Goal: Task Accomplishment & Management: Manage account settings

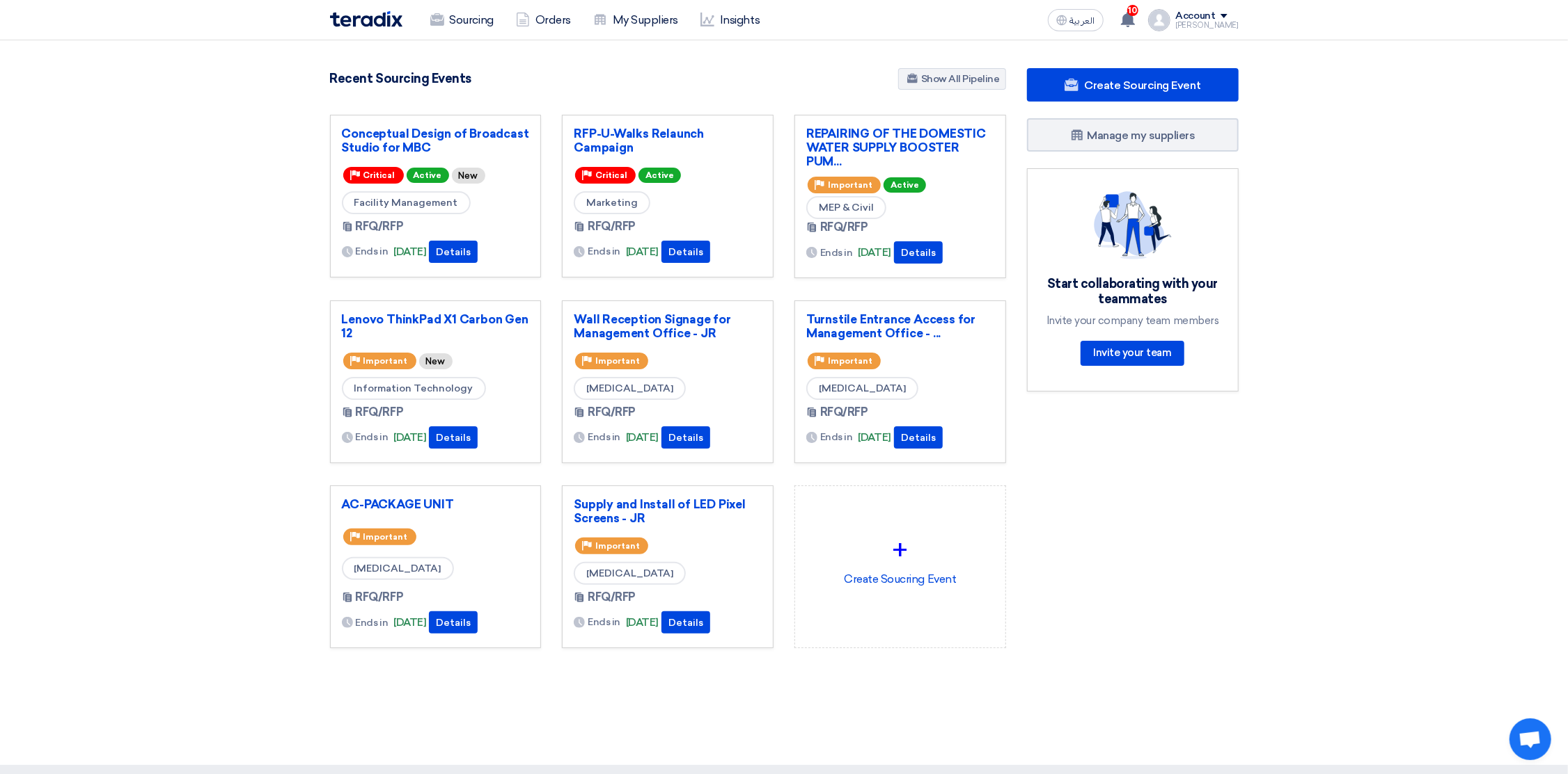
click at [1190, 13] on div "Account" at bounding box center [1195, 17] width 40 height 12
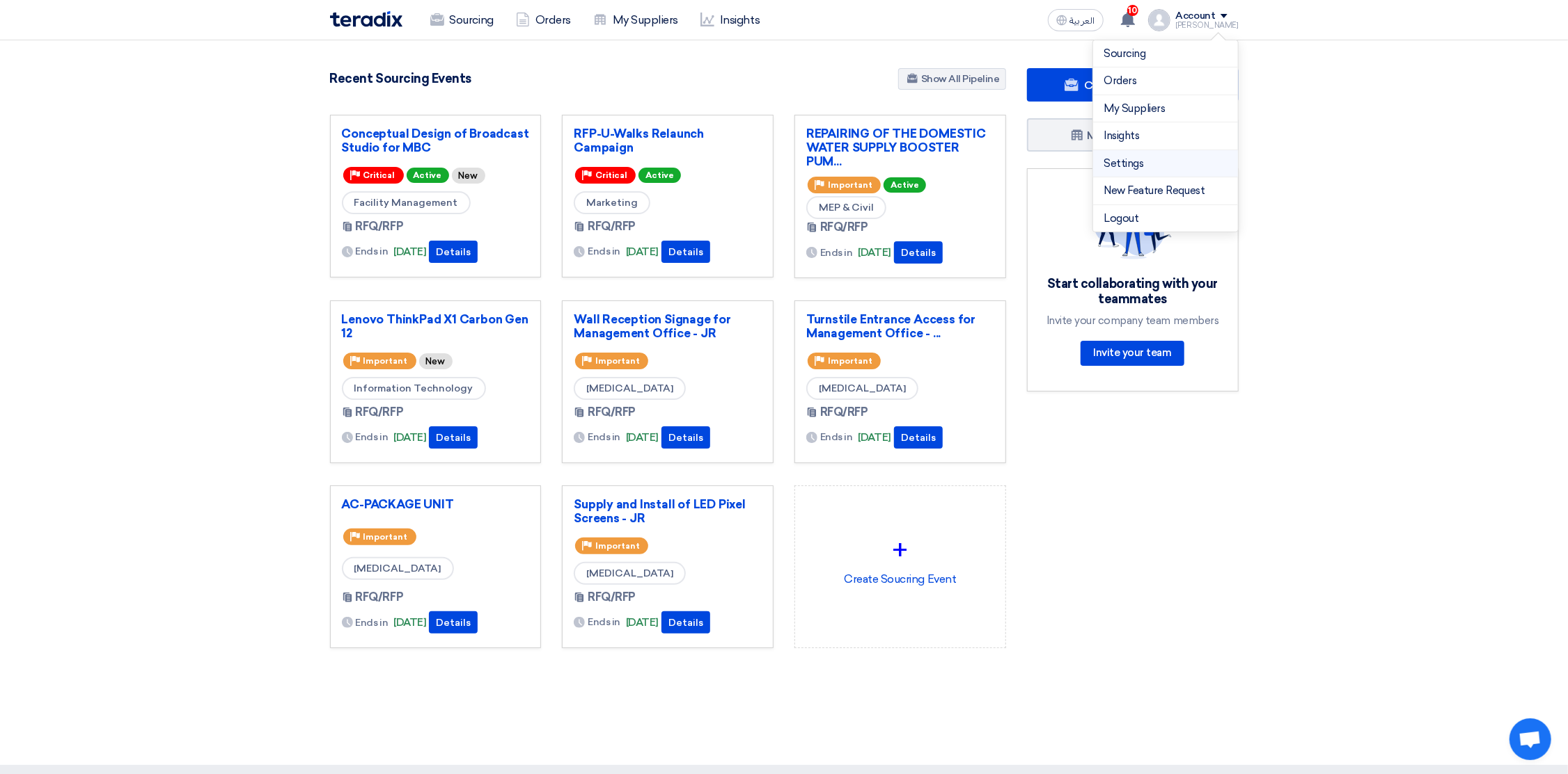
click at [1136, 160] on link "Settings" at bounding box center [1165, 164] width 122 height 16
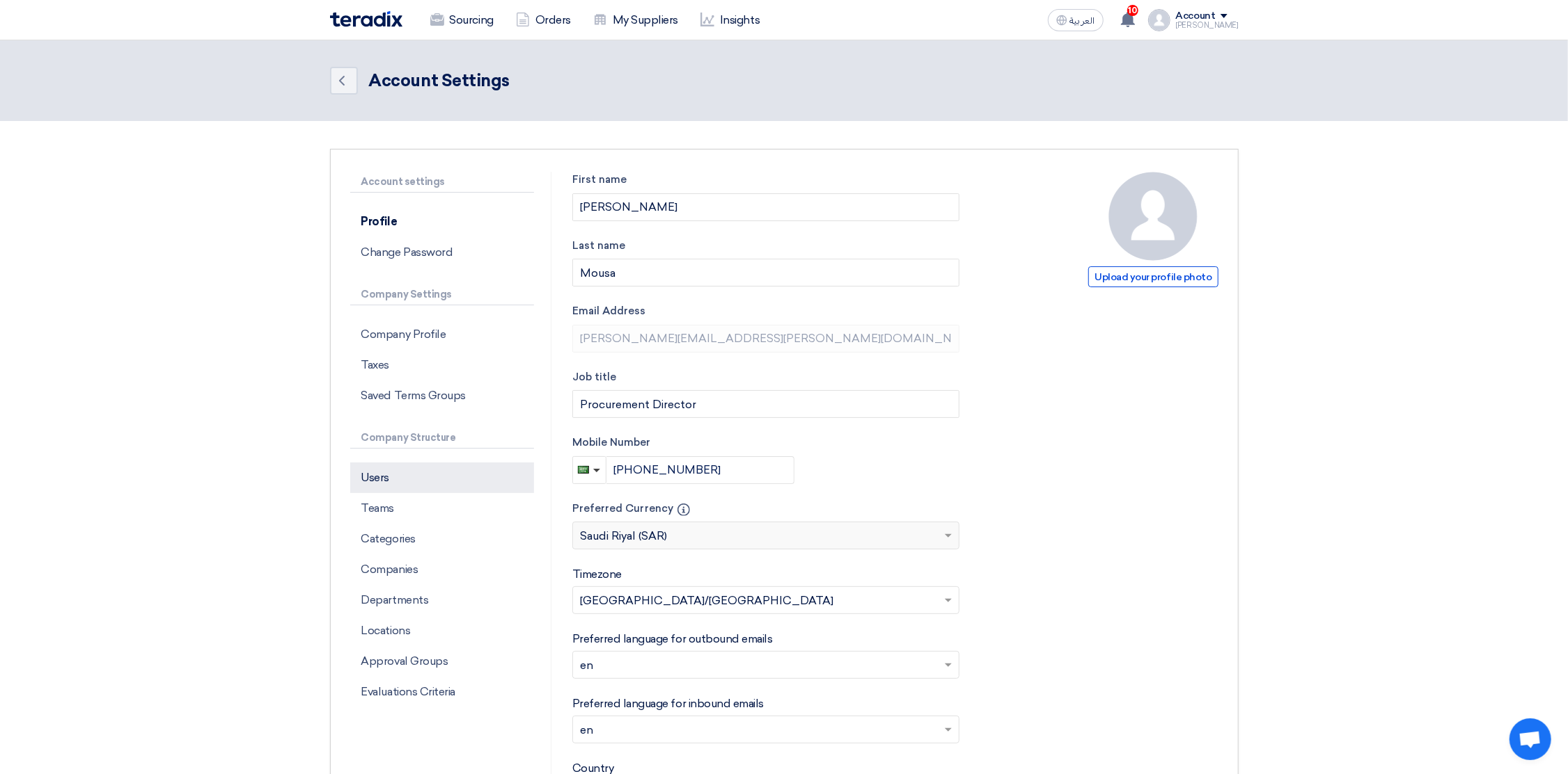
click at [392, 478] on p "Users" at bounding box center [442, 477] width 183 height 31
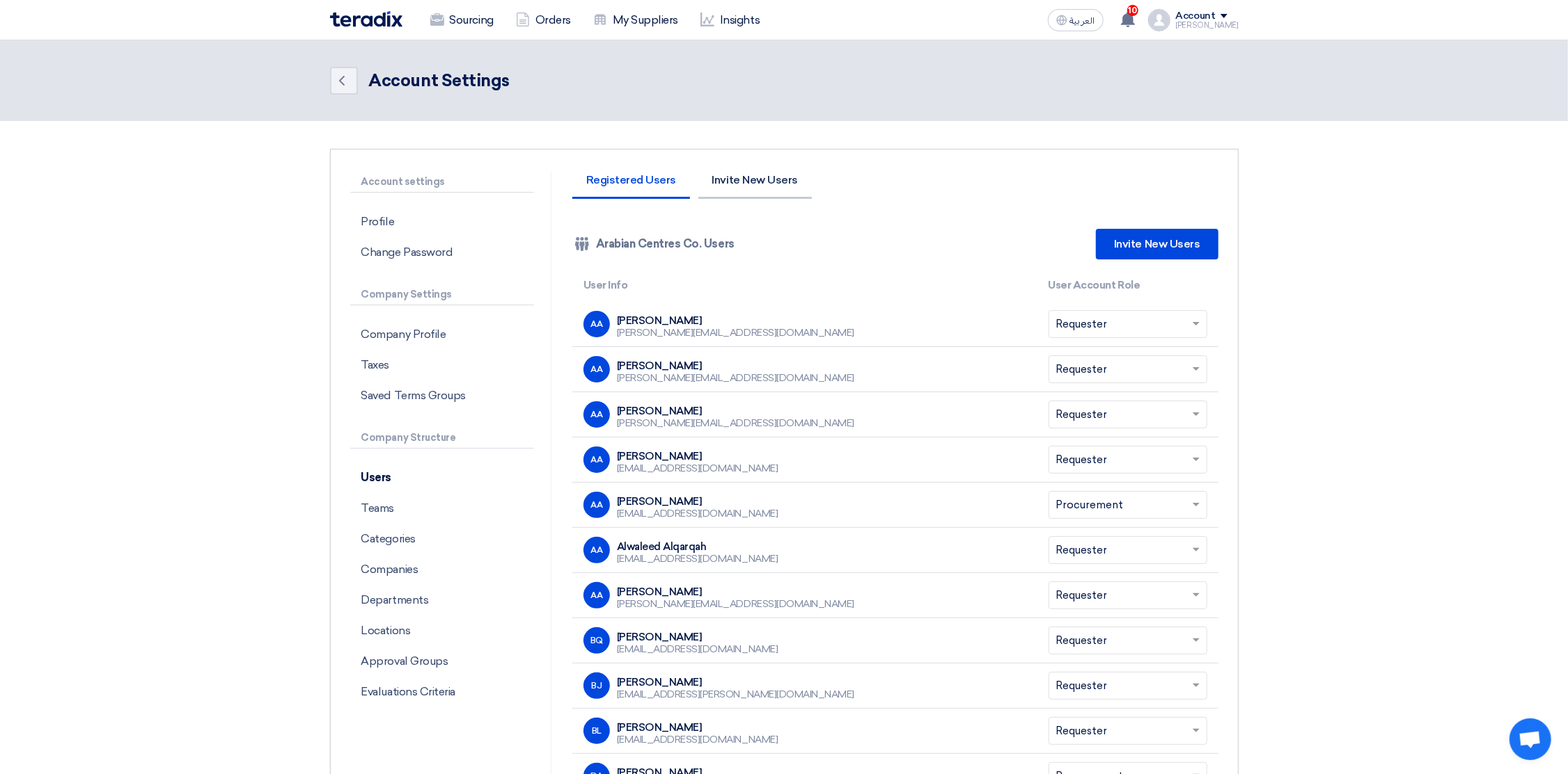
click at [765, 180] on li "Invite New Users" at bounding box center [755, 186] width 113 height 24
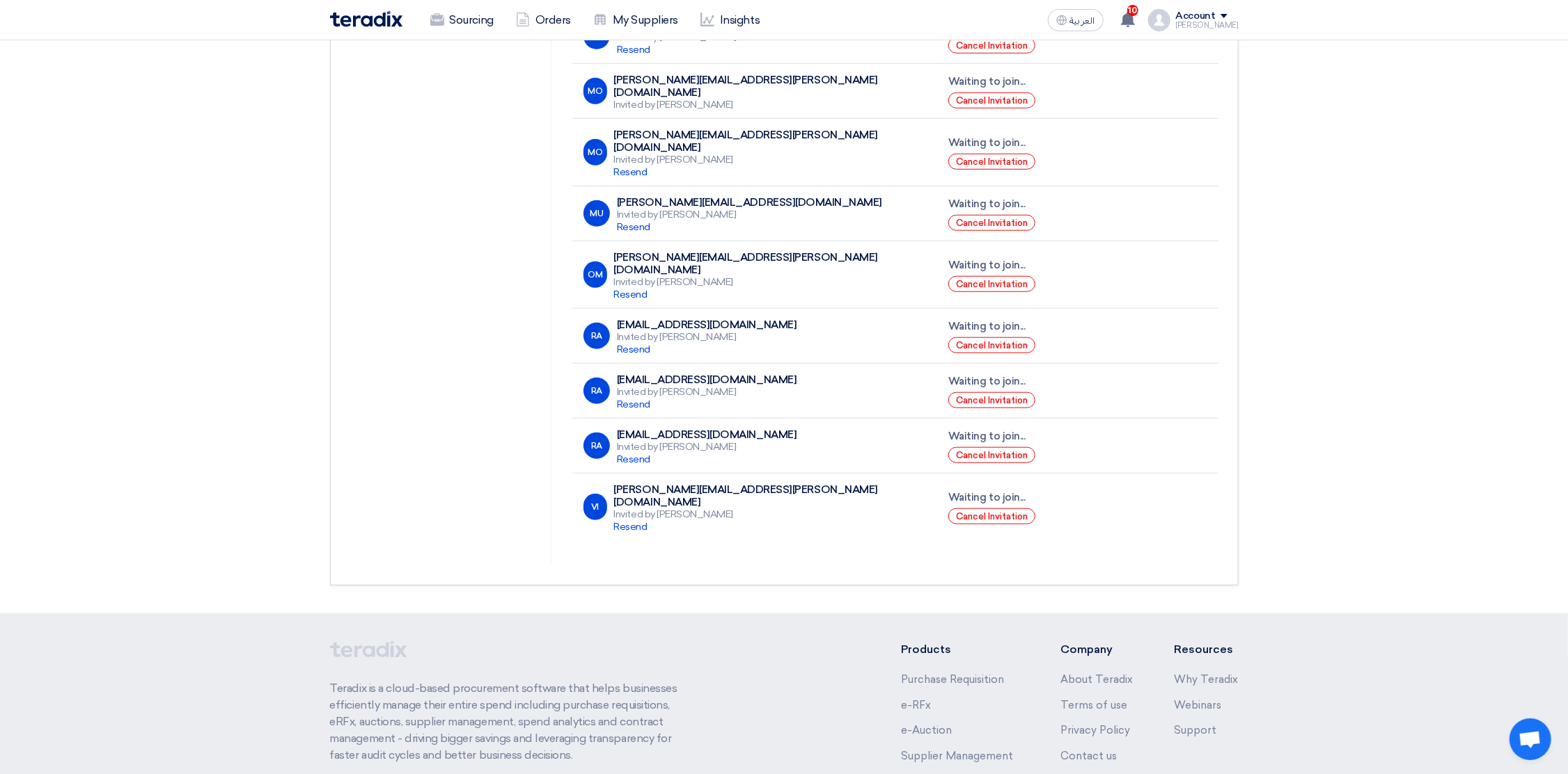
scroll to position [831, 0]
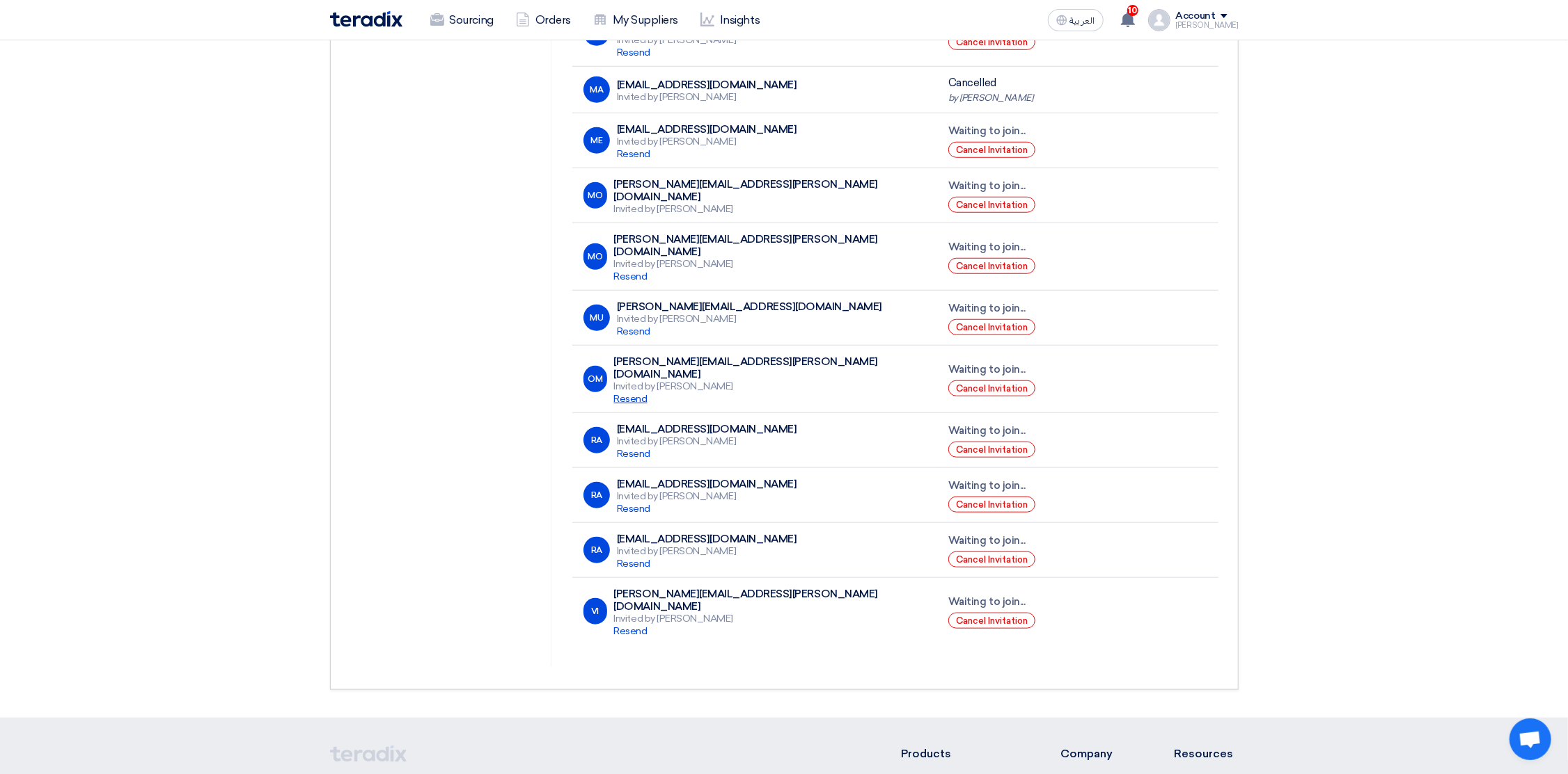
click at [629, 393] on span "Resend" at bounding box center [631, 399] width 33 height 12
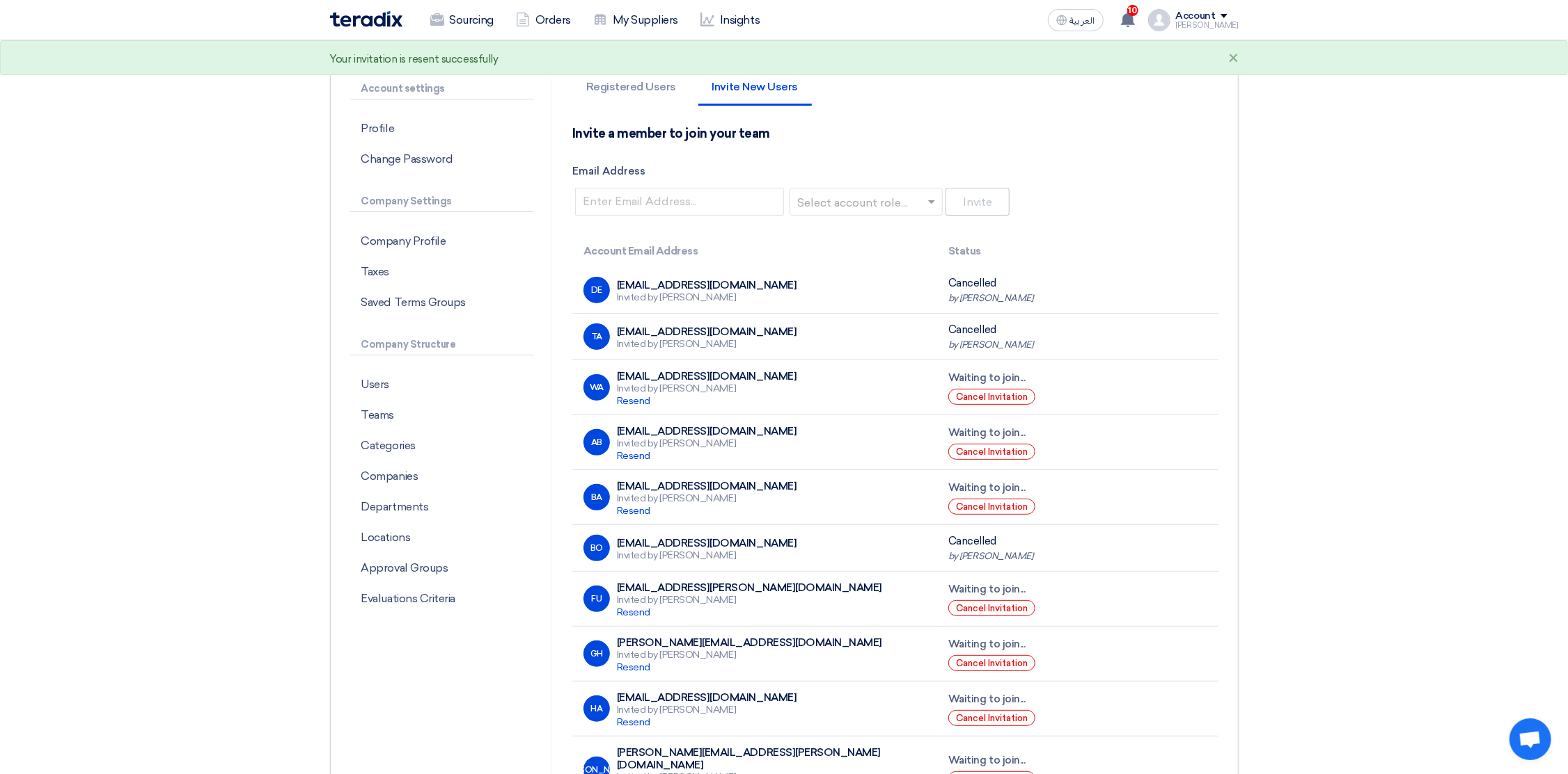
scroll to position [0, 0]
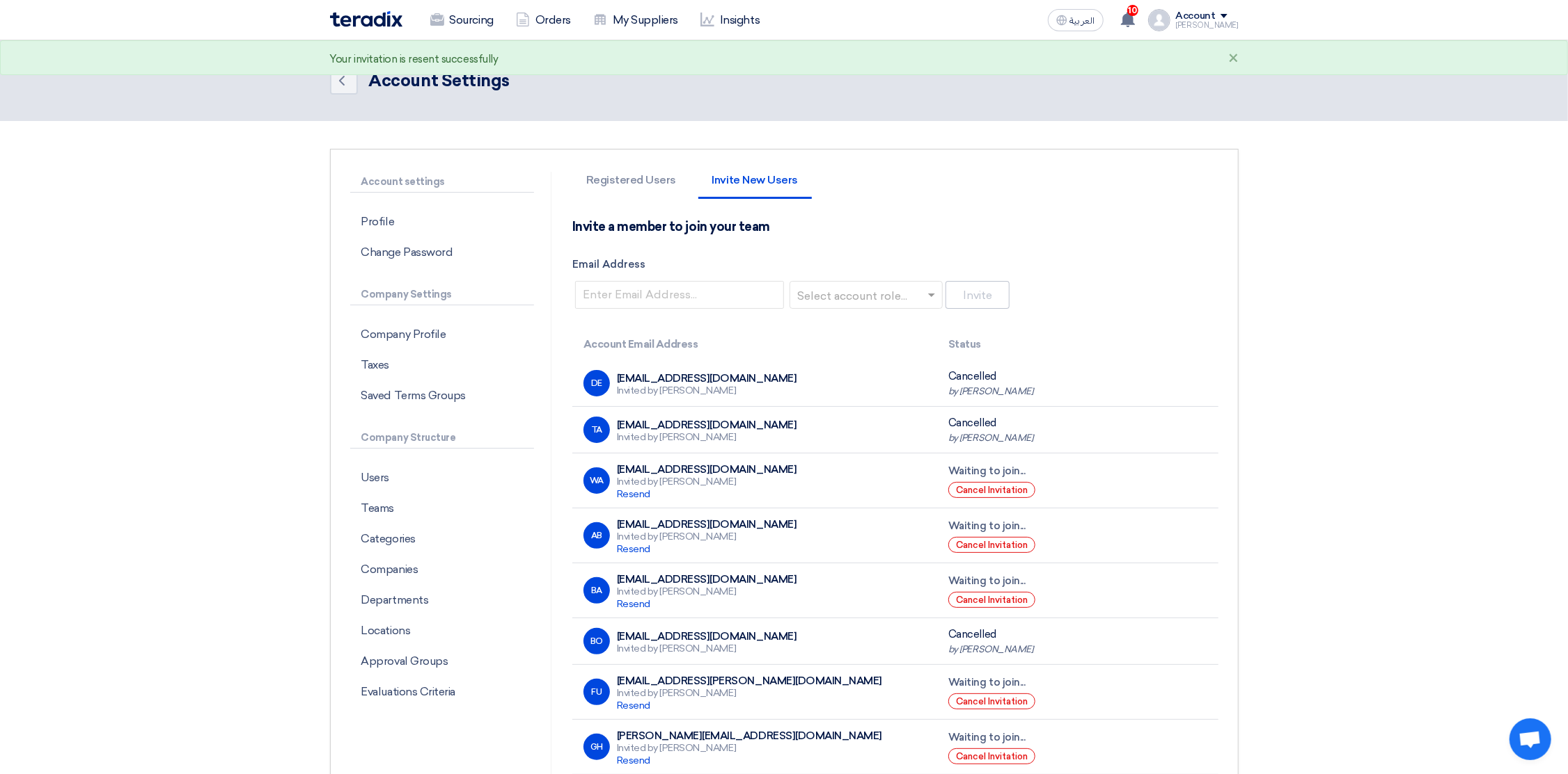
click at [384, 17] on img at bounding box center [366, 18] width 73 height 16
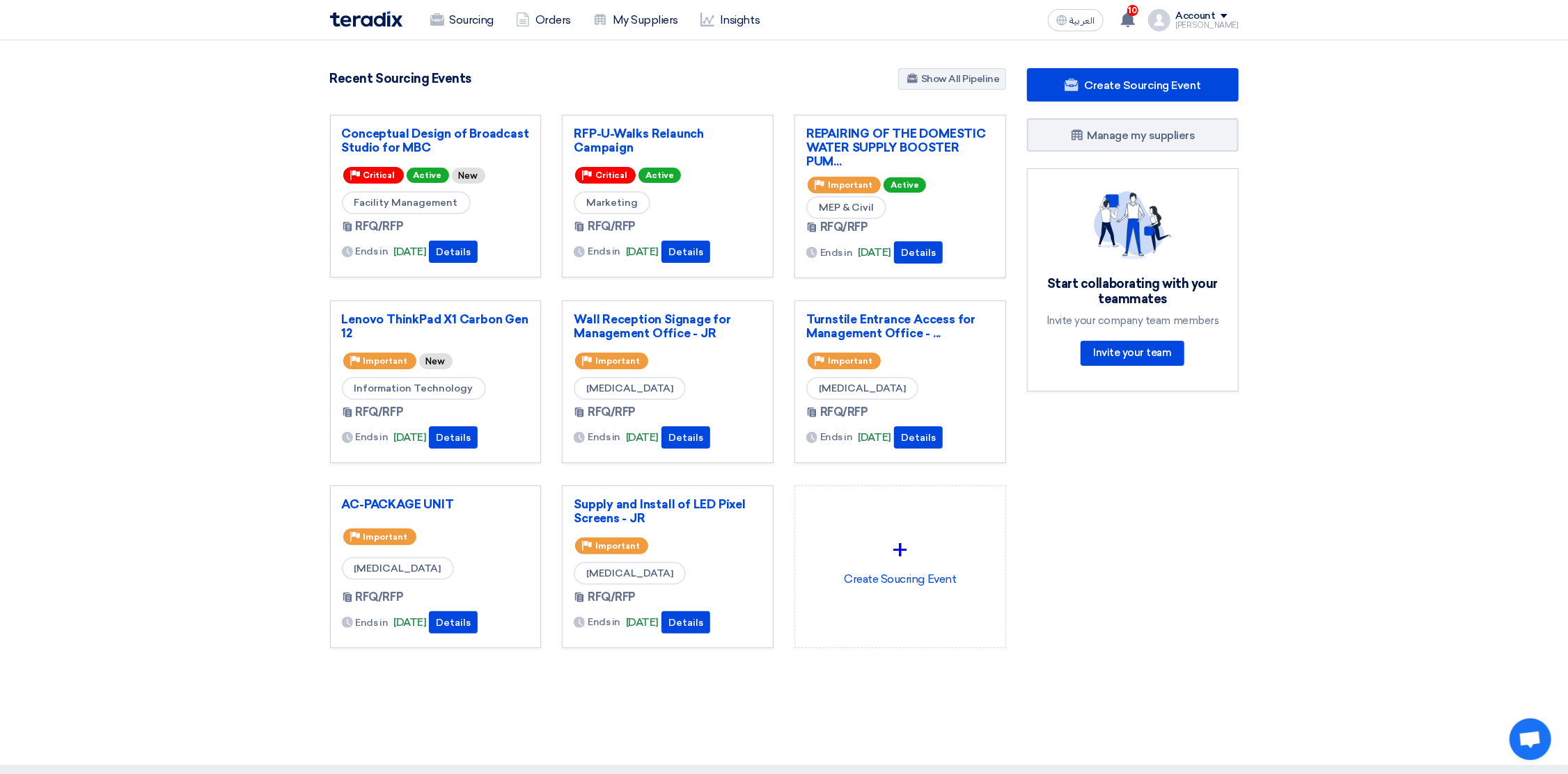
click at [372, 20] on img at bounding box center [366, 18] width 73 height 16
click at [928, 77] on link "Show All Pipeline" at bounding box center [951, 79] width 108 height 21
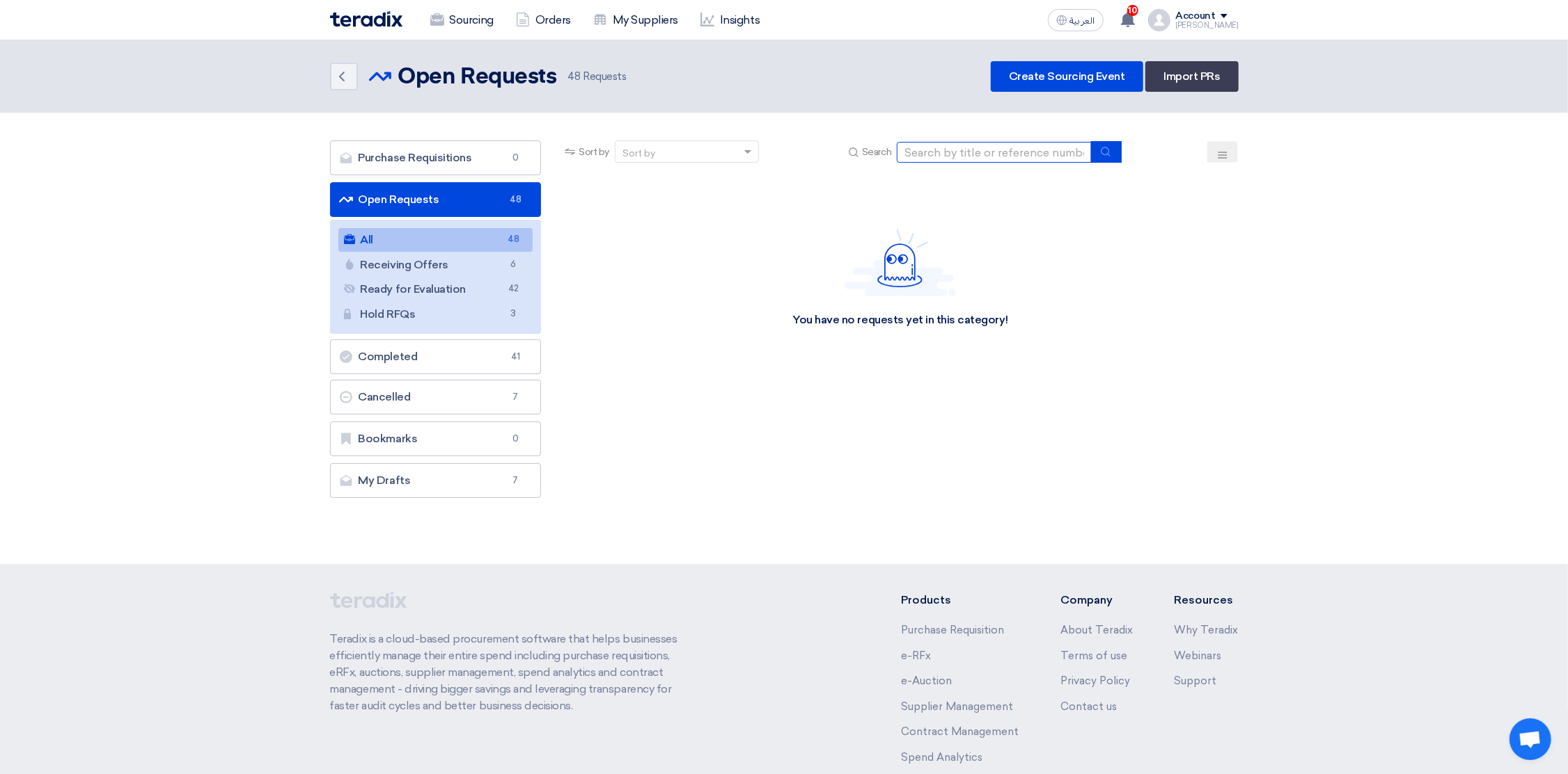
click at [955, 151] on input at bounding box center [994, 152] width 195 height 21
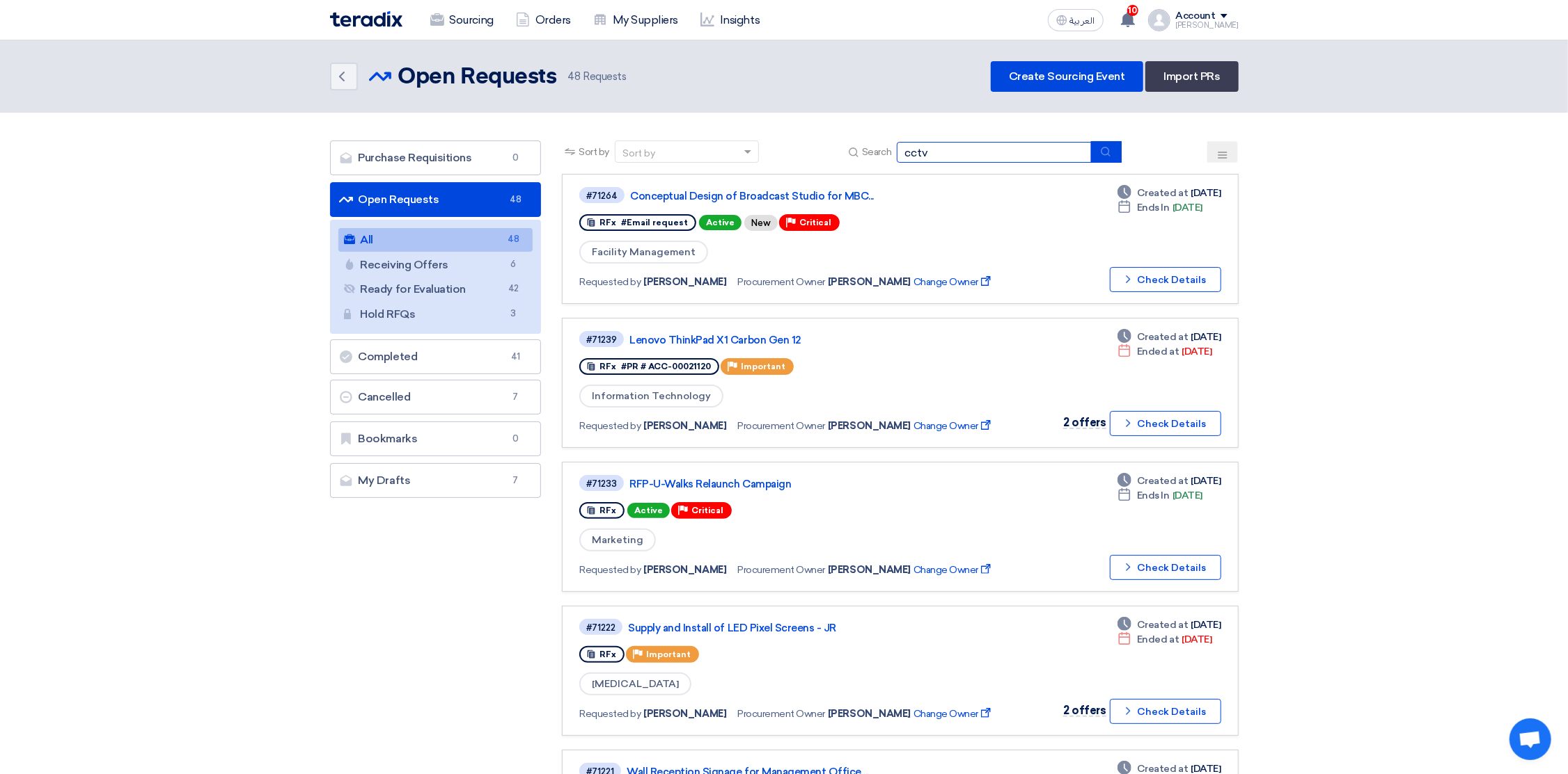
type input "cctv"
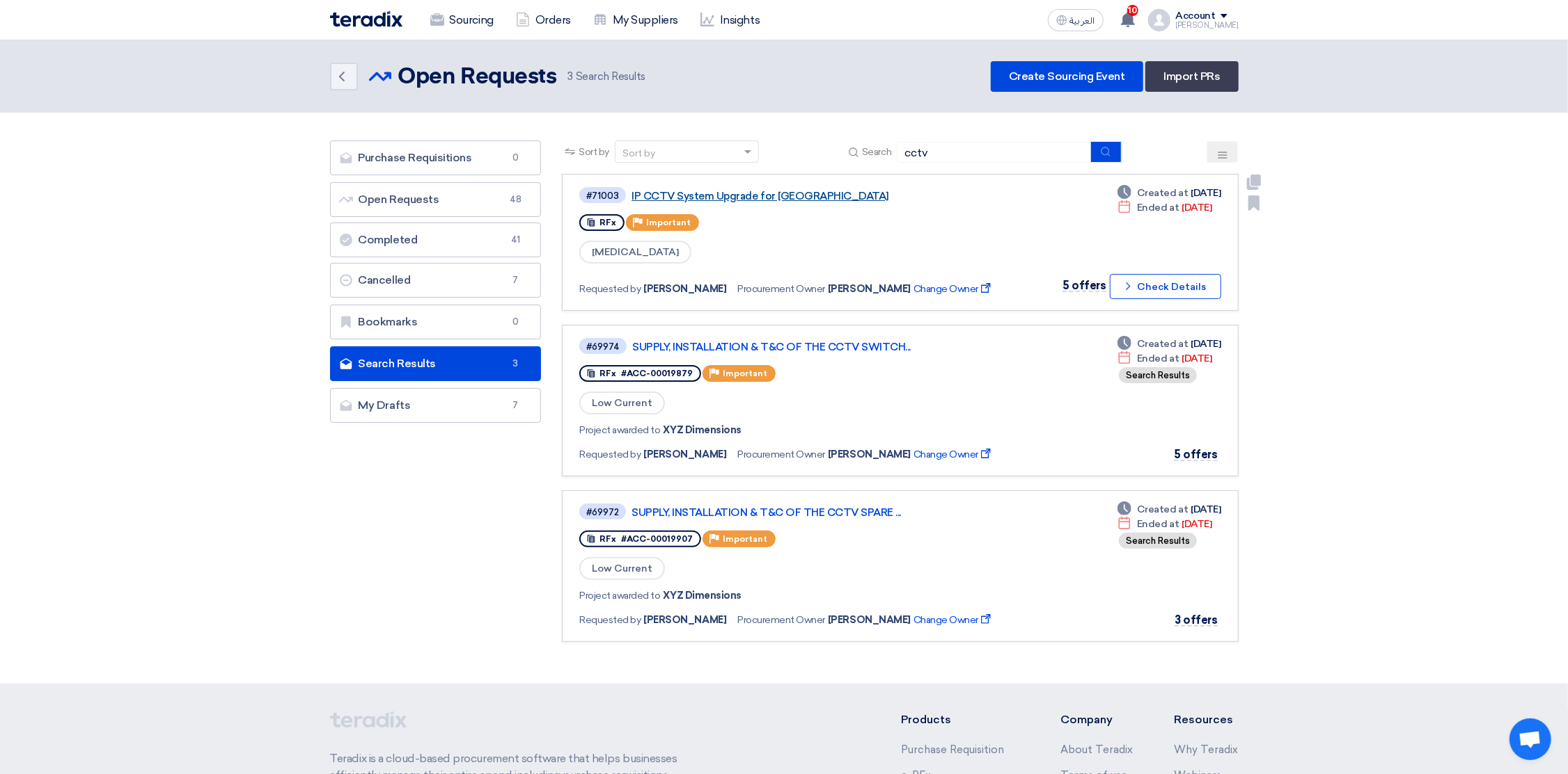
click at [784, 195] on link "IP CCTV System Upgrade for [GEOGRAPHIC_DATA]" at bounding box center [805, 196] width 348 height 12
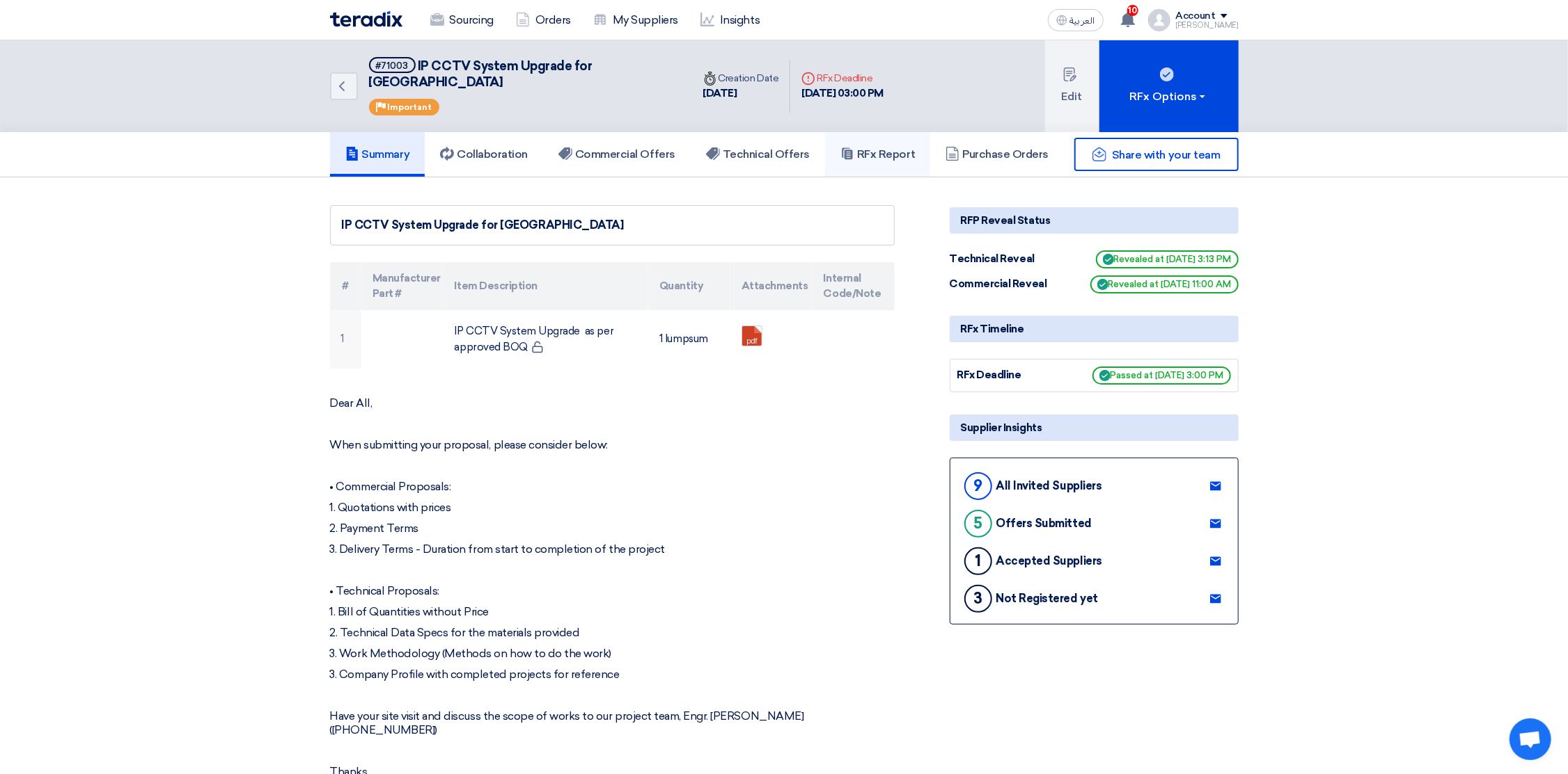
click at [884, 148] on h5 "RFx Report" at bounding box center [878, 154] width 74 height 14
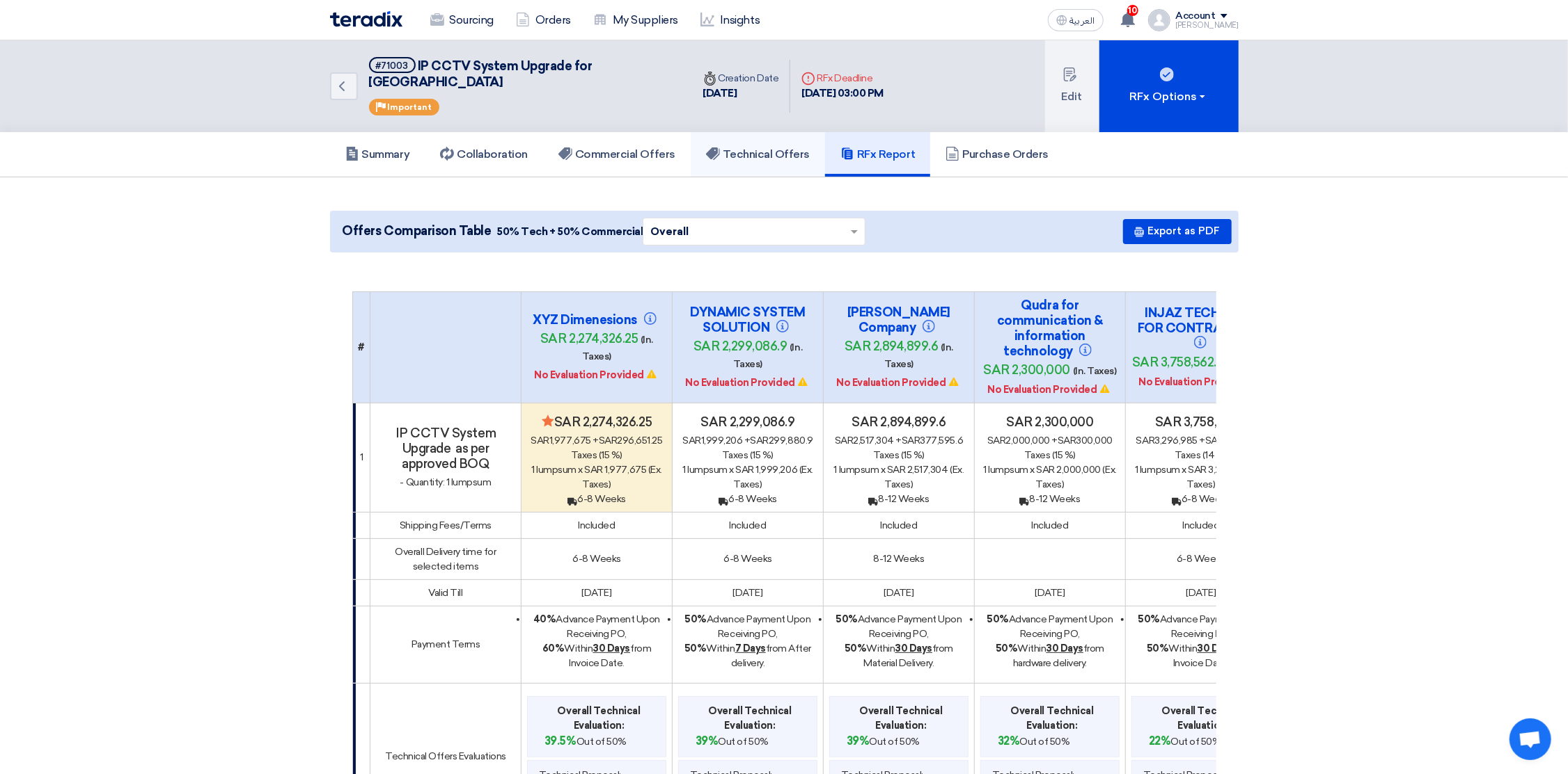
click at [761, 148] on h5 "Technical Offers" at bounding box center [757, 154] width 103 height 14
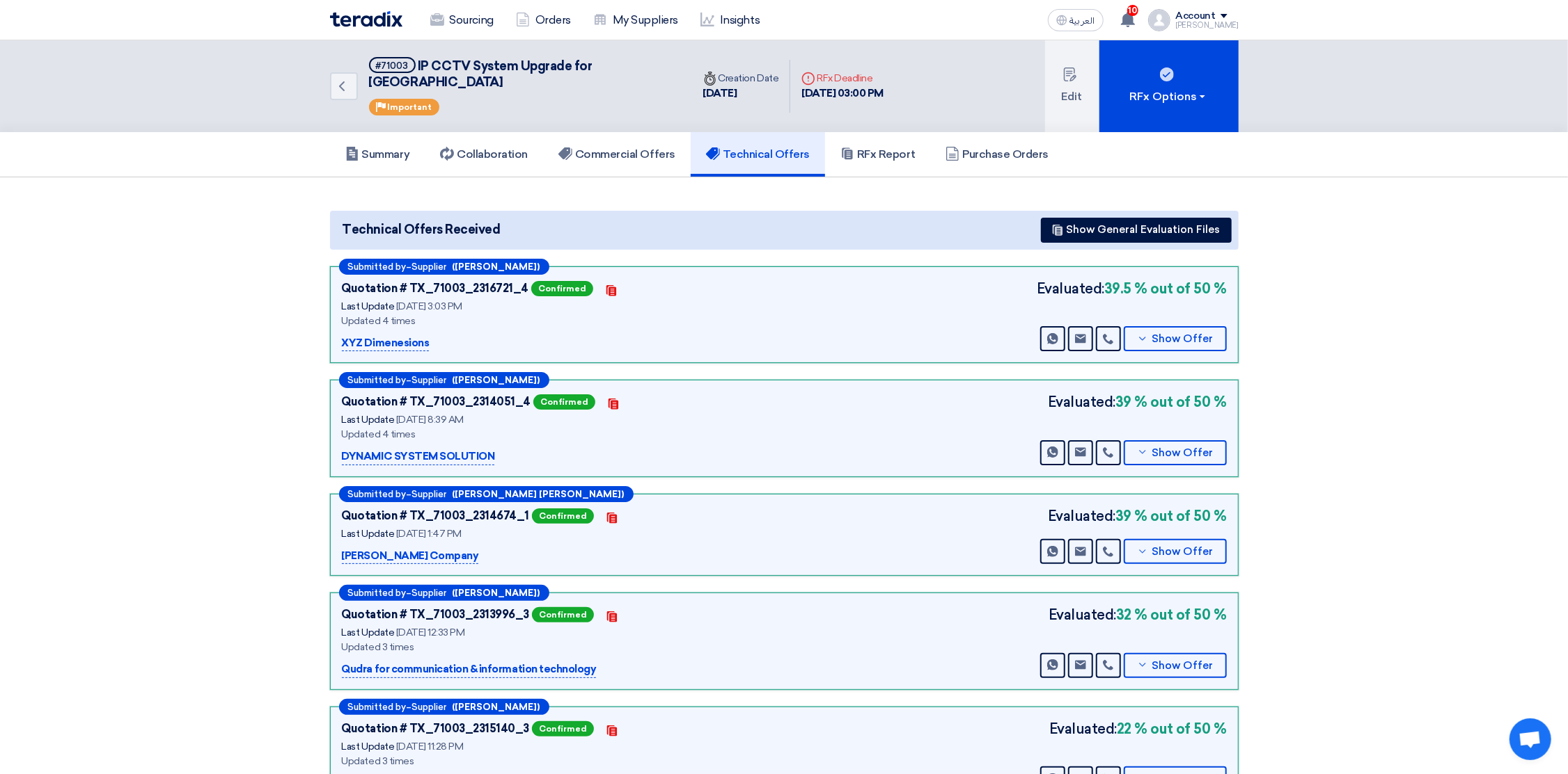
click at [358, 17] on img at bounding box center [366, 18] width 73 height 16
